Goal: Task Accomplishment & Management: Manage account settings

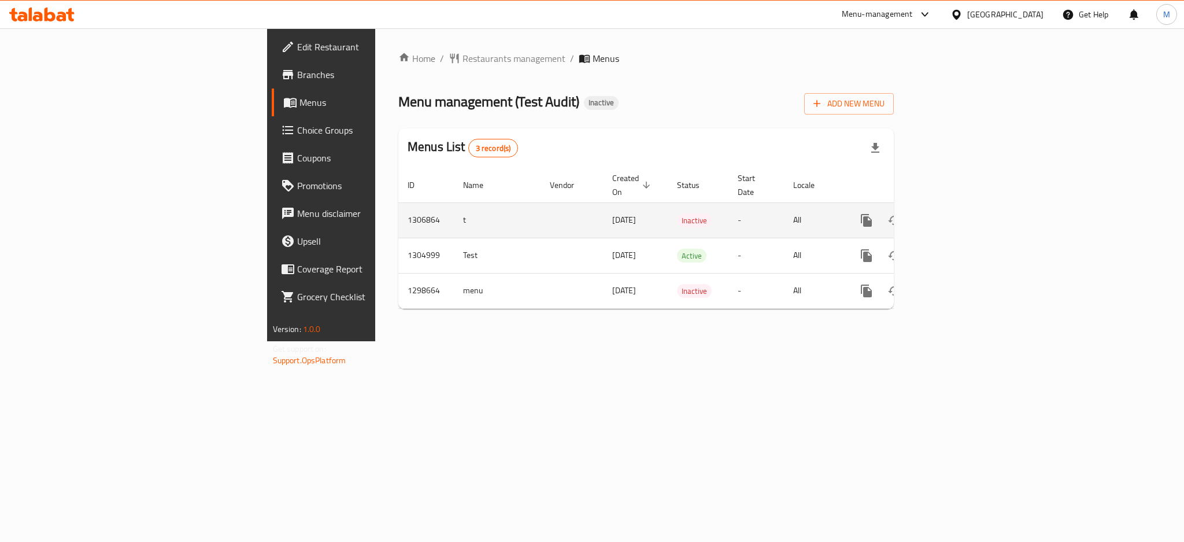
click at [957, 213] on icon "enhanced table" at bounding box center [950, 220] width 14 height 14
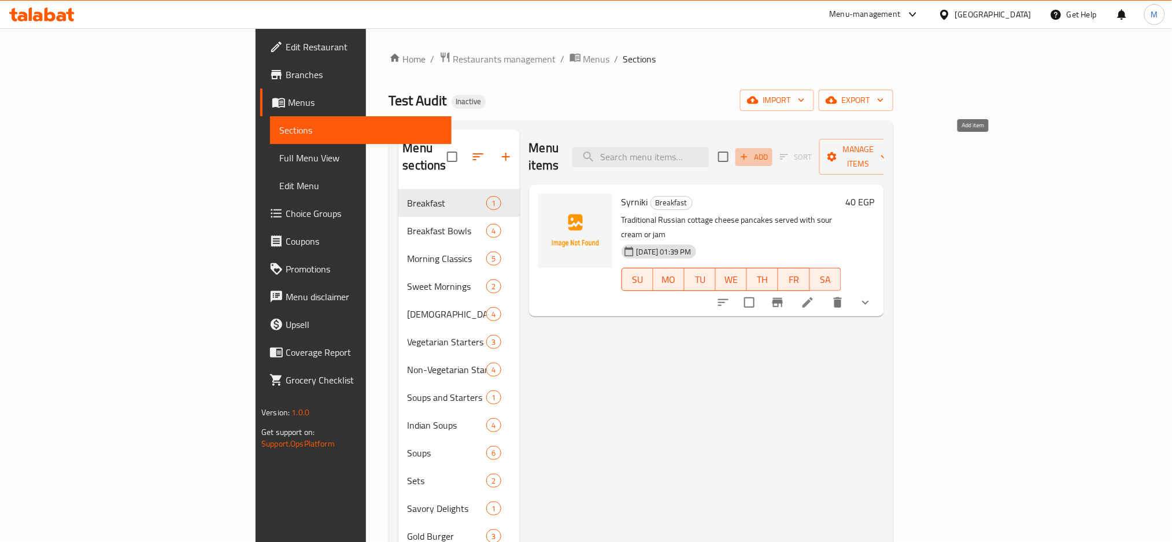
click at [770, 151] on span "Add" at bounding box center [753, 156] width 31 height 13
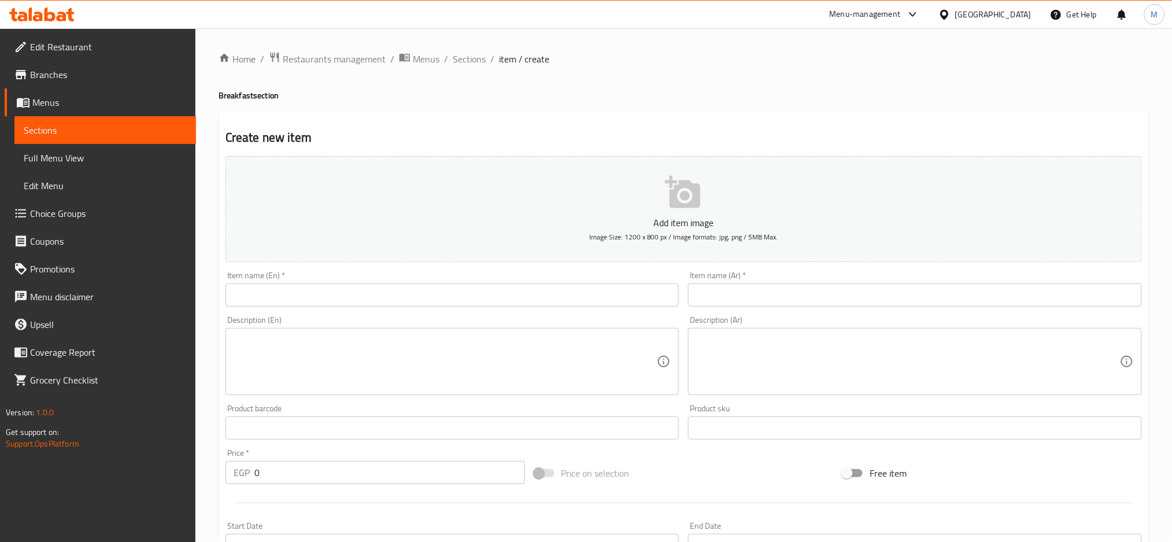
click at [307, 293] on input "text" at bounding box center [452, 294] width 454 height 23
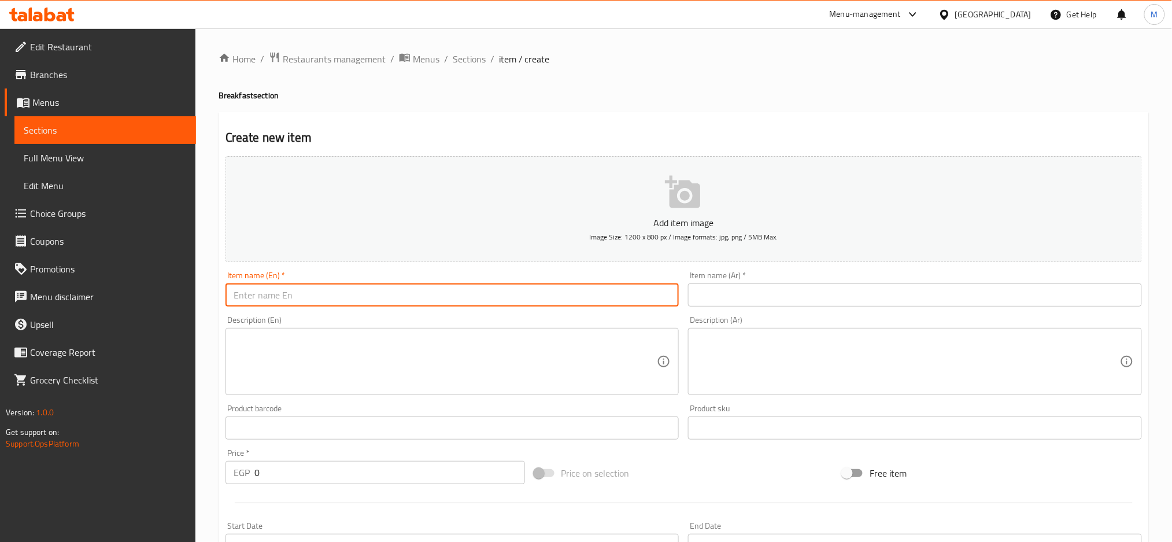
click at [777, 287] on input "text" at bounding box center [915, 294] width 454 height 23
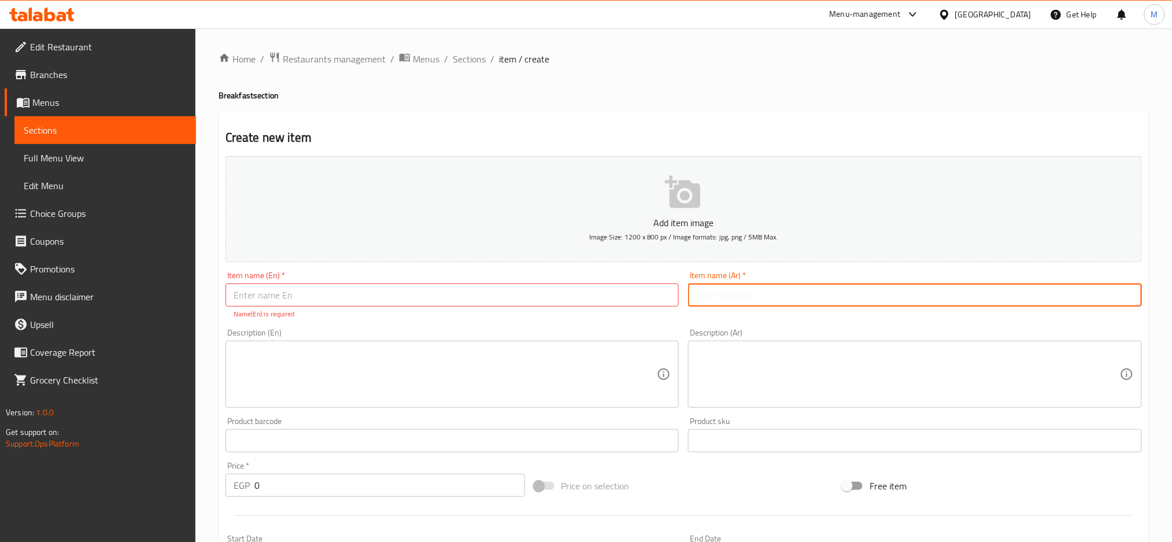
paste input "[GEOGRAPHIC_DATA] نسمة وطن"
type input "[GEOGRAPHIC_DATA] نسمة وطن"
click at [424, 294] on input "text" at bounding box center [452, 294] width 454 height 23
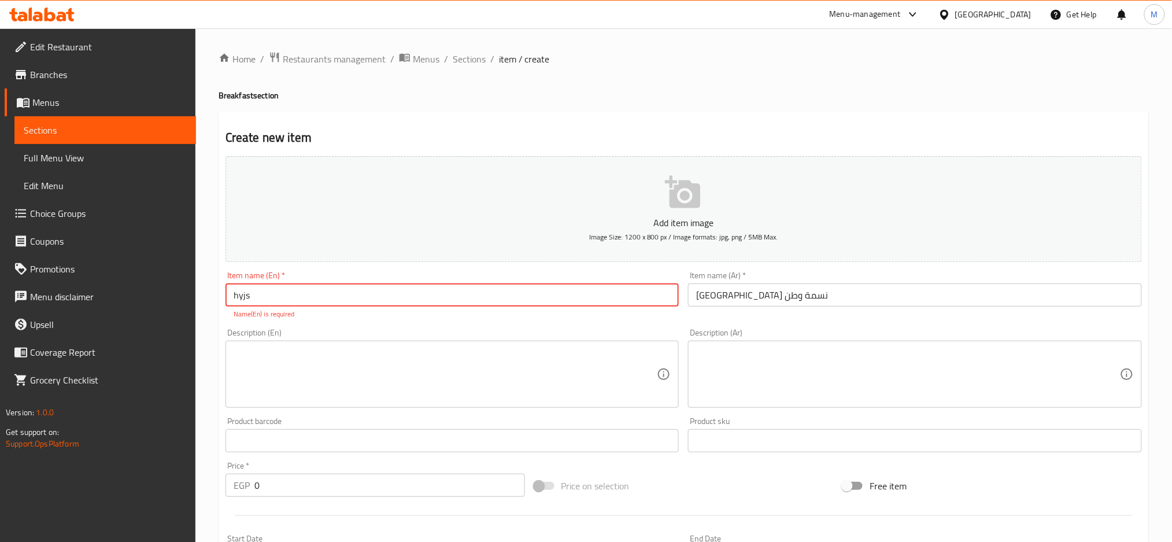
type input "hyjs"
drag, startPoint x: 211, startPoint y: 472, endPoint x: 198, endPoint y: 470, distance: 12.9
click at [198, 470] on div "Home / Restaurants management / Menus / Sections / item / create Breakfast sect…" at bounding box center [683, 417] width 976 height 779
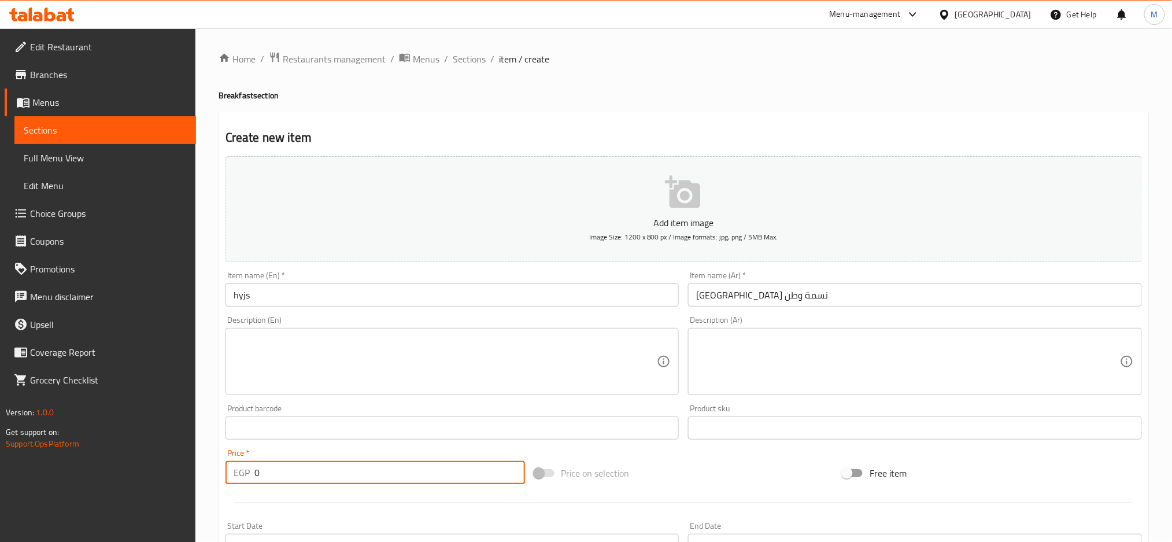
paste input "3.879310345"
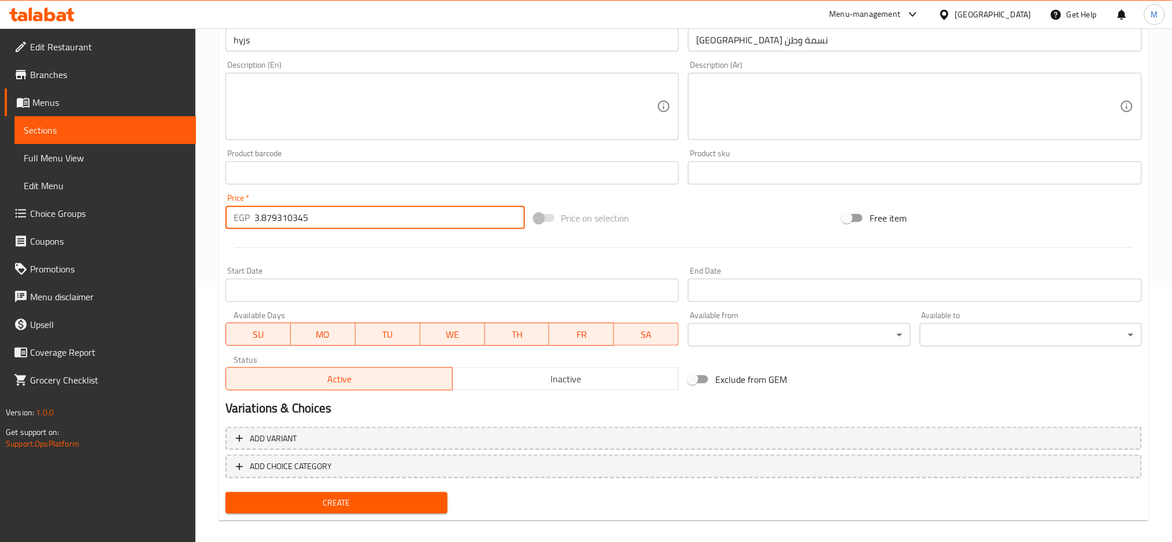
scroll to position [264, 0]
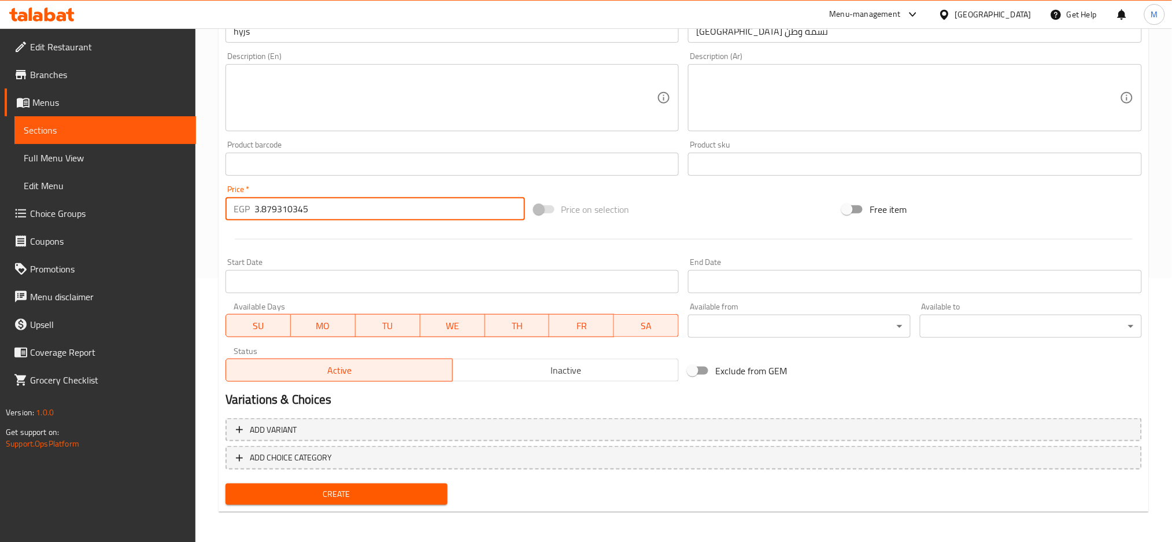
type input "3.879310345"
click at [367, 490] on span "Create" at bounding box center [337, 494] width 204 height 14
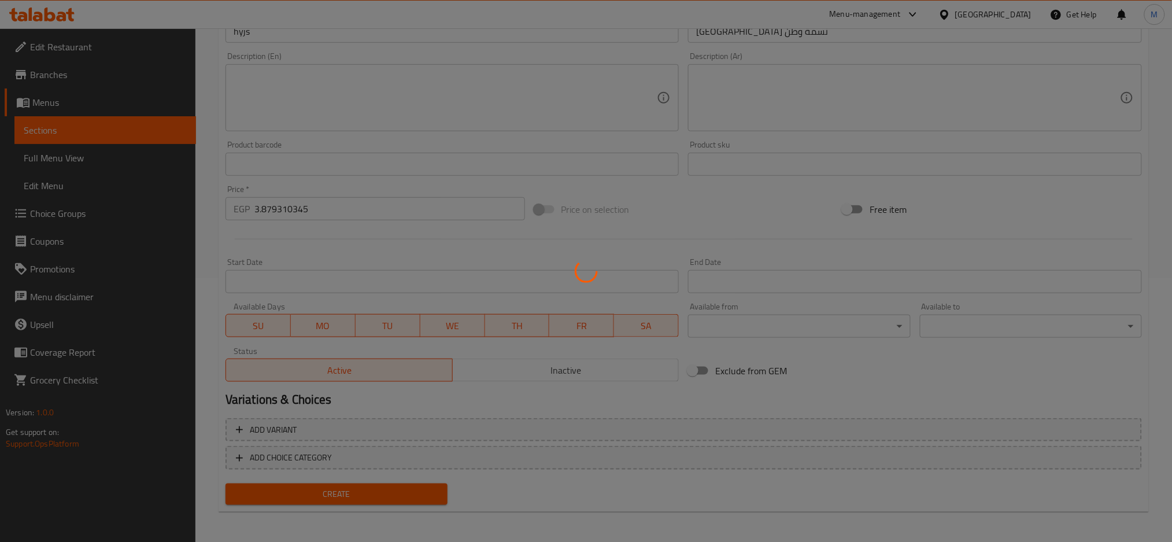
type input "0"
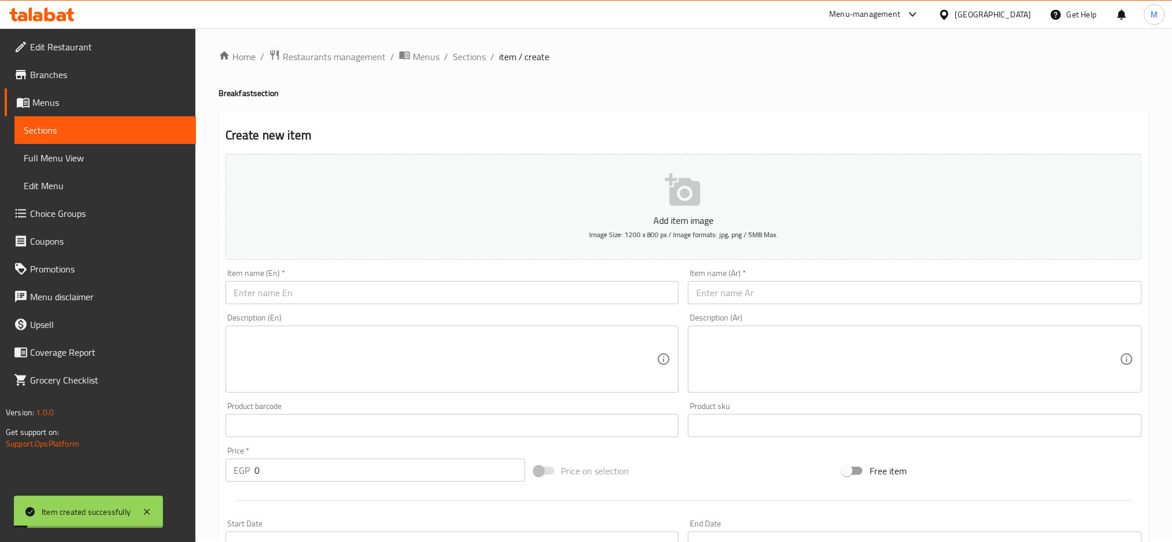
scroll to position [0, 0]
click at [474, 62] on span "Sections" at bounding box center [469, 59] width 33 height 14
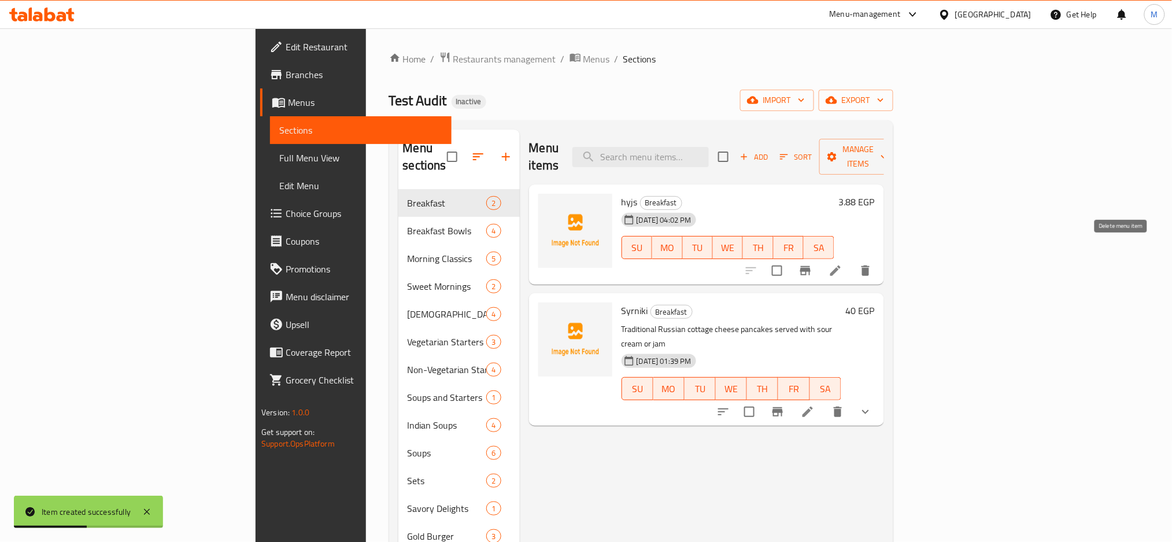
click at [872, 264] on icon "delete" at bounding box center [866, 271] width 14 height 14
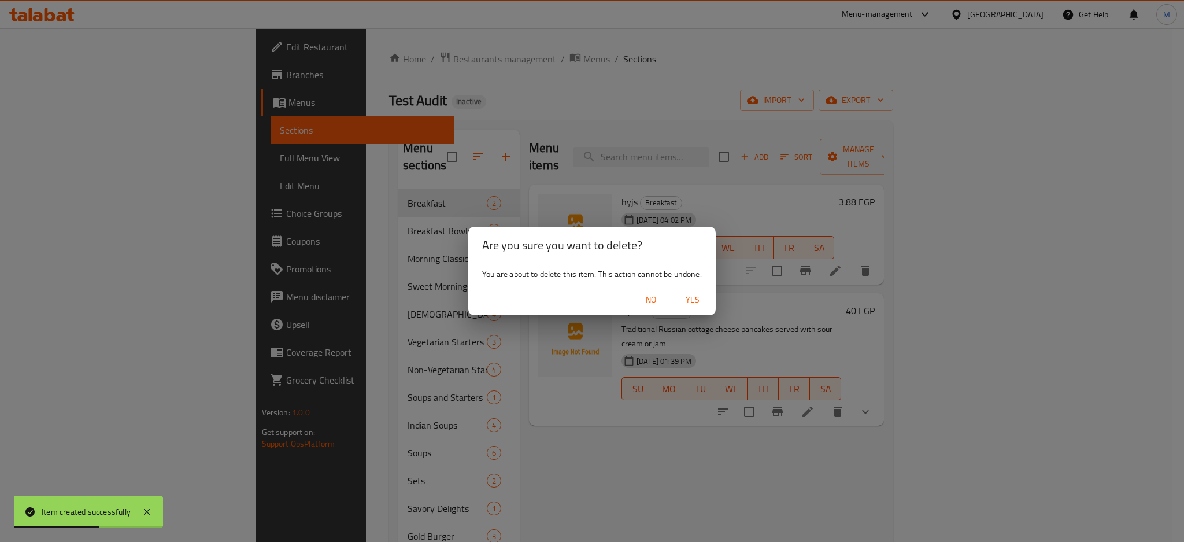
click at [691, 295] on span "Yes" at bounding box center [693, 300] width 28 height 14
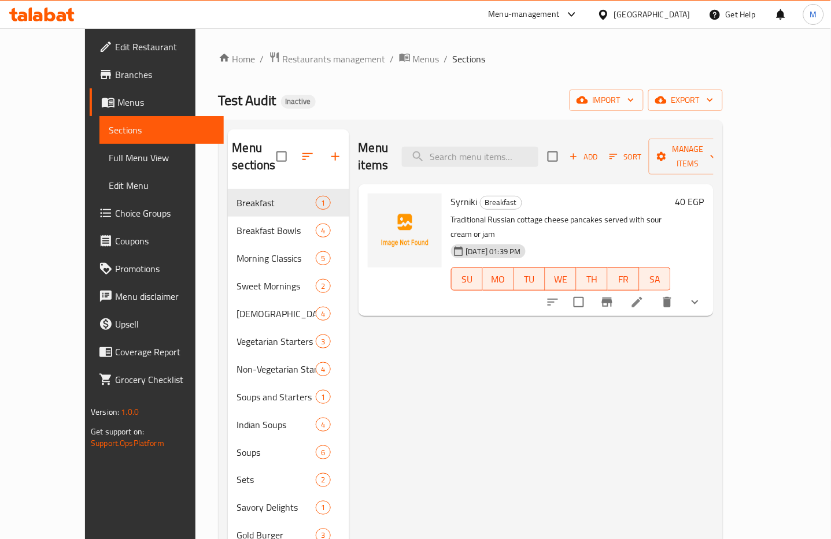
drag, startPoint x: 475, startPoint y: 70, endPoint x: 469, endPoint y: 54, distance: 17.4
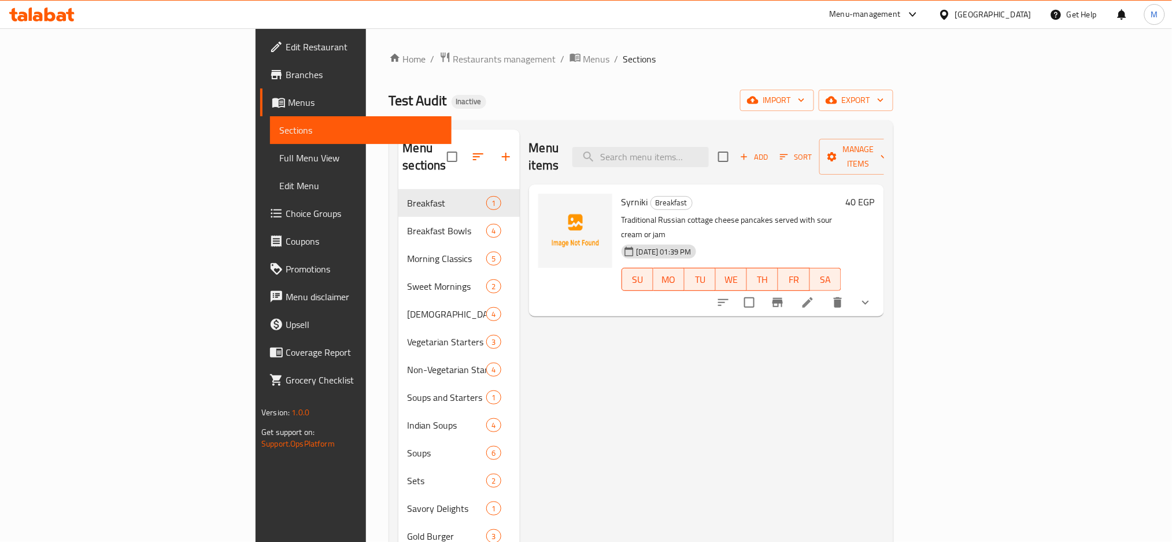
click at [1016, 10] on div "[GEOGRAPHIC_DATA]" at bounding box center [993, 14] width 76 height 13
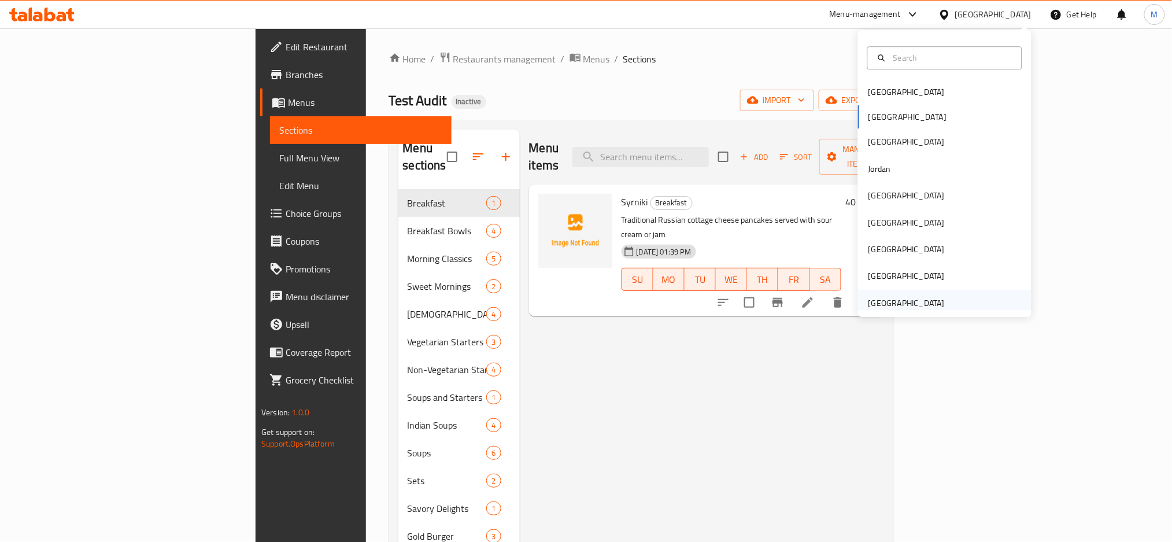
click at [914, 297] on div "[GEOGRAPHIC_DATA]" at bounding box center [906, 303] width 76 height 13
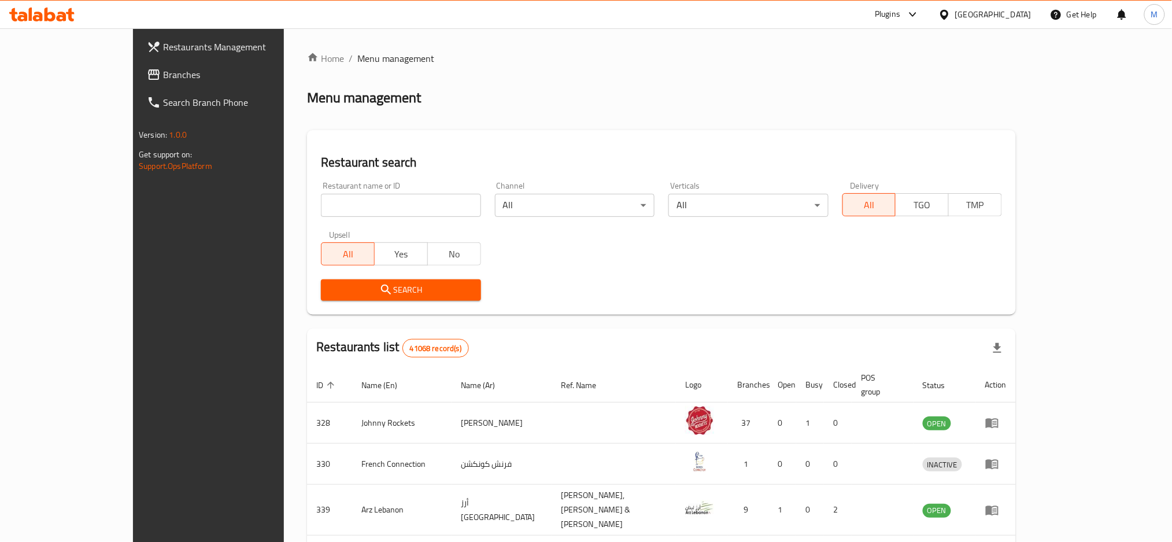
click at [163, 74] on span "Branches" at bounding box center [241, 75] width 157 height 14
